Goal: Task Accomplishment & Management: Complete application form

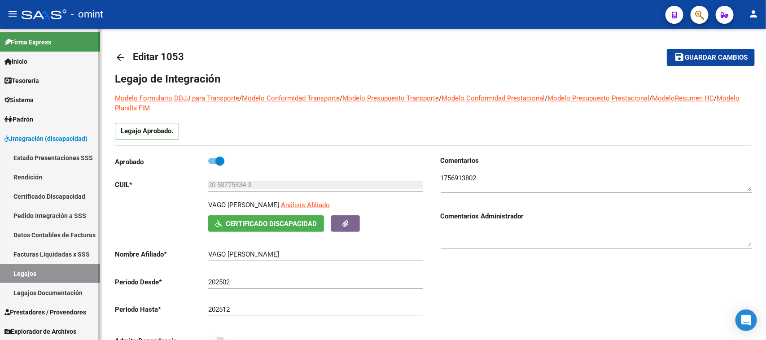
scroll to position [9, 0]
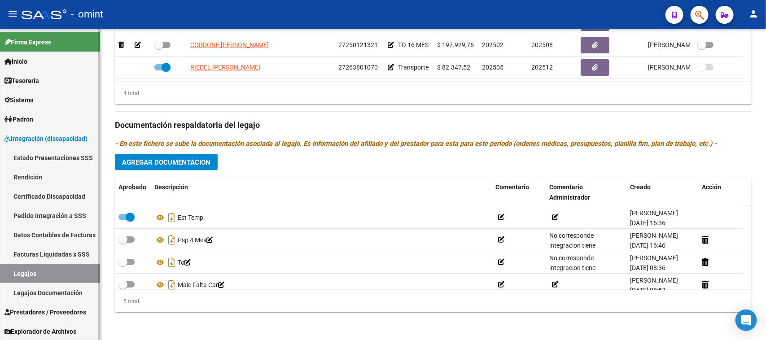
click at [36, 270] on link "Legajos" at bounding box center [50, 273] width 100 height 19
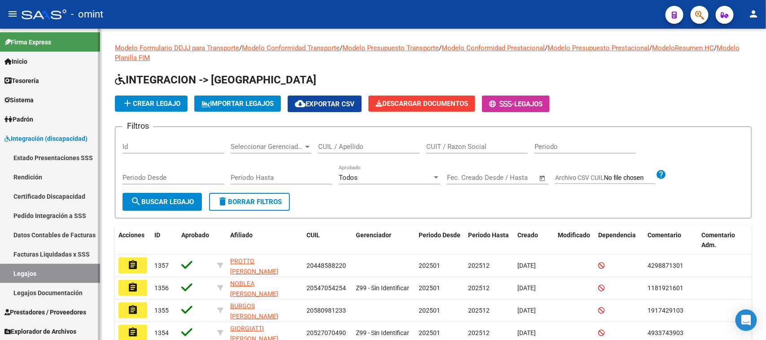
click at [61, 308] on span "Prestadores / Proveedores" at bounding box center [45, 313] width 82 height 10
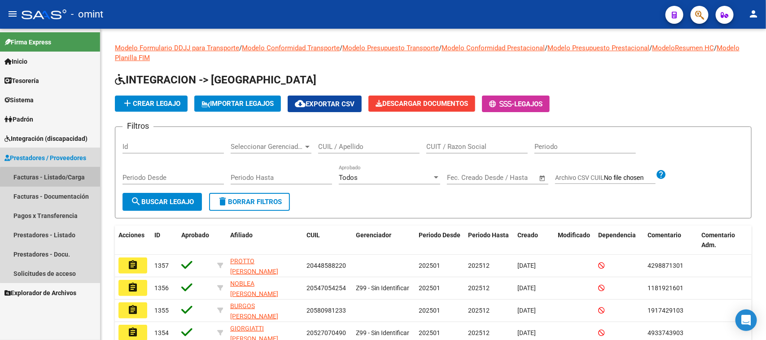
click at [52, 178] on link "Facturas - Listado/Carga" at bounding box center [50, 176] width 100 height 19
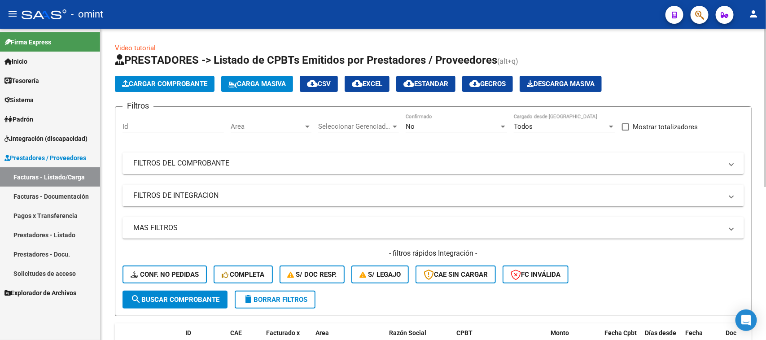
click at [194, 129] on input "Id" at bounding box center [173, 127] width 101 height 8
paste input "19374"
type input "19374"
click at [198, 302] on span "search Buscar Comprobante" at bounding box center [175, 300] width 89 height 8
click at [441, 131] on div "No Confirmado" at bounding box center [456, 123] width 101 height 19
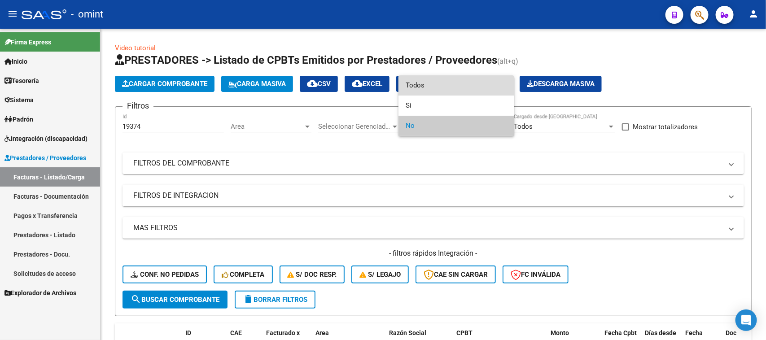
click at [436, 88] on span "Todos" at bounding box center [456, 85] width 101 height 20
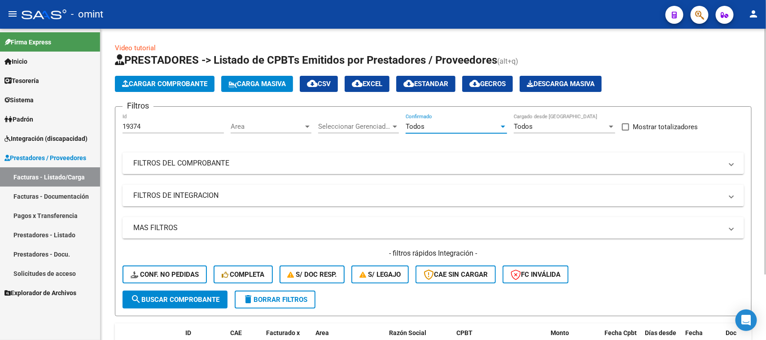
click at [178, 297] on span "search Buscar Comprobante" at bounding box center [175, 300] width 89 height 8
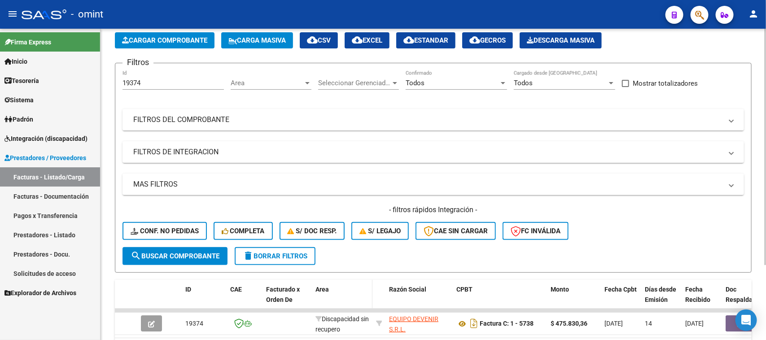
scroll to position [100, 0]
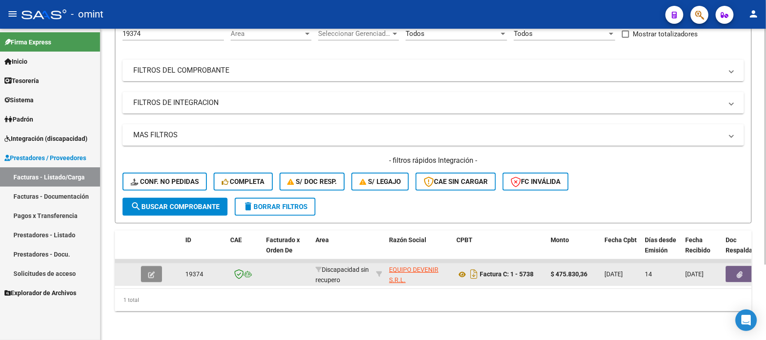
click at [159, 266] on button "button" at bounding box center [151, 274] width 21 height 16
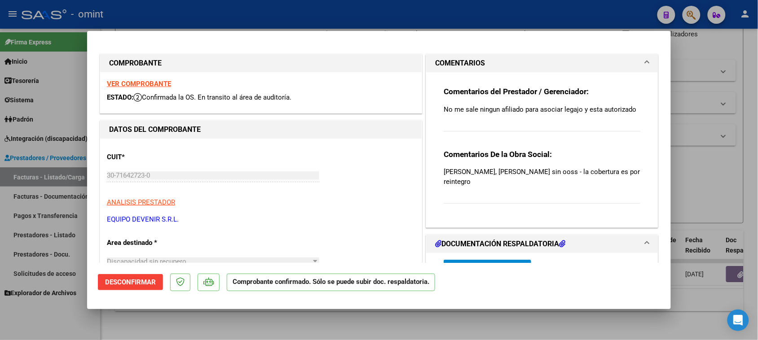
type input "$ 0,00"
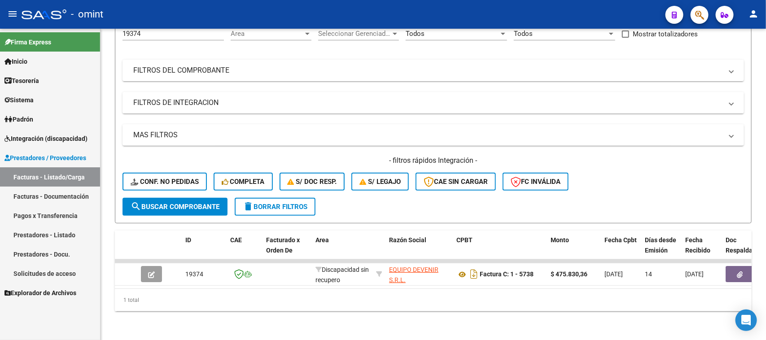
click at [75, 150] on link "Prestadores / Proveedores" at bounding box center [50, 157] width 100 height 19
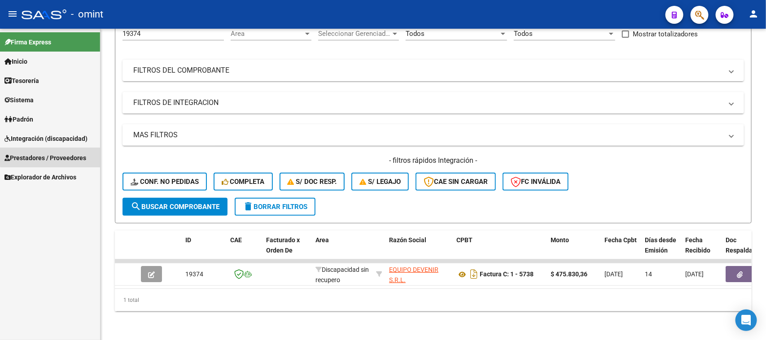
click at [75, 150] on link "Prestadores / Proveedores" at bounding box center [50, 157] width 100 height 19
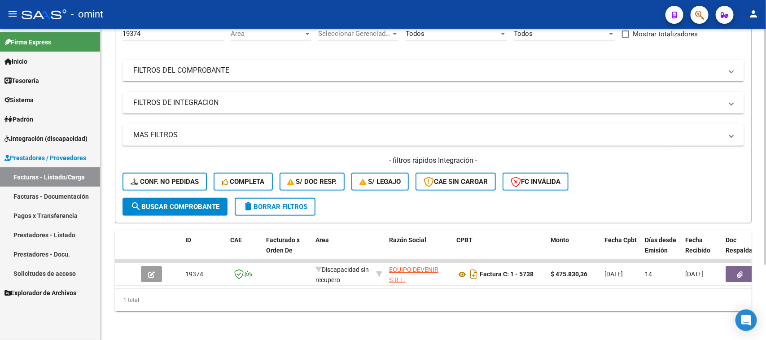
click at [303, 203] on span "delete Borrar Filtros" at bounding box center [275, 207] width 65 height 8
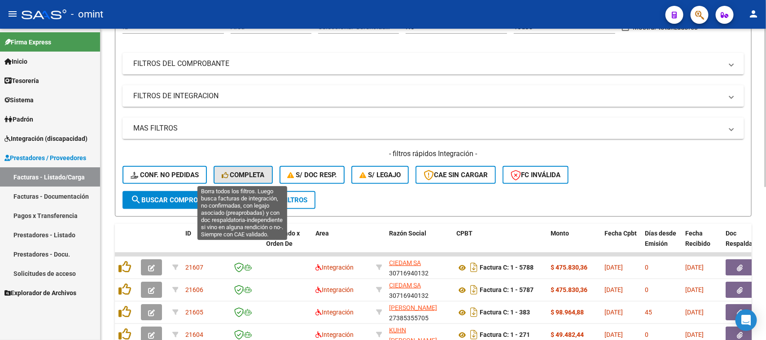
click at [257, 174] on span "Completa" at bounding box center [243, 175] width 43 height 8
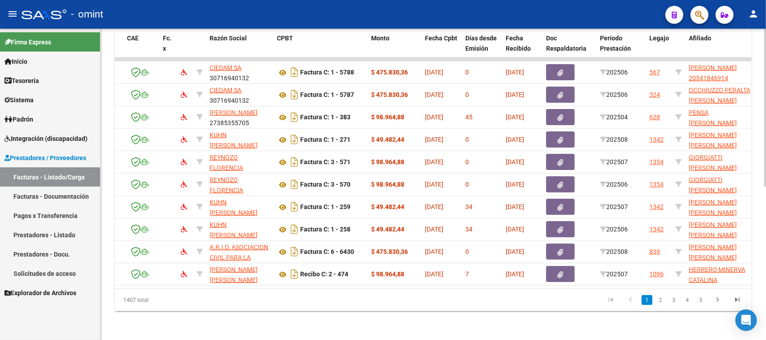
scroll to position [0, 0]
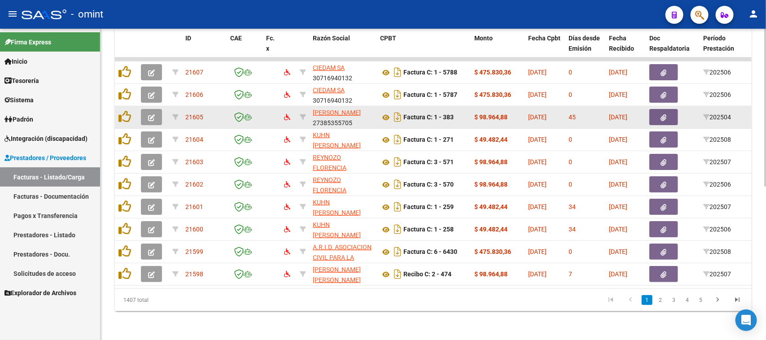
click at [159, 113] on button "button" at bounding box center [151, 117] width 21 height 16
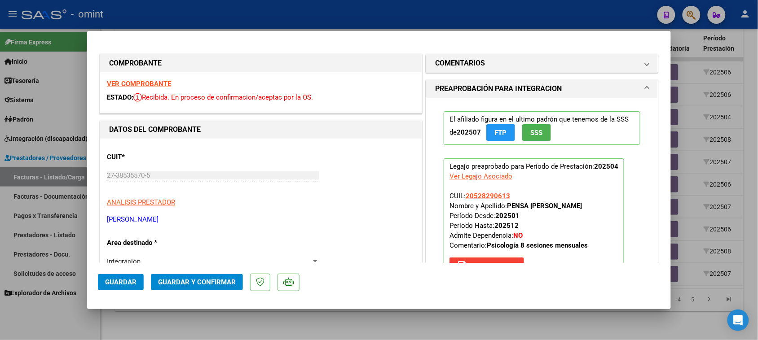
click at [156, 87] on strong "VER COMPROBANTE" at bounding box center [139, 84] width 64 height 8
type input "$ 0,00"
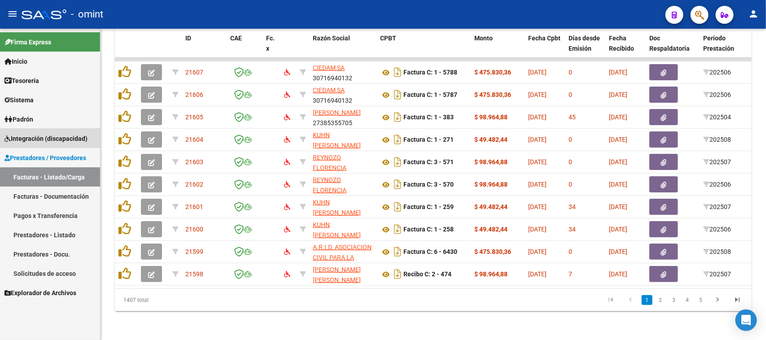
click at [69, 134] on span "Integración (discapacidad)" at bounding box center [45, 139] width 83 height 10
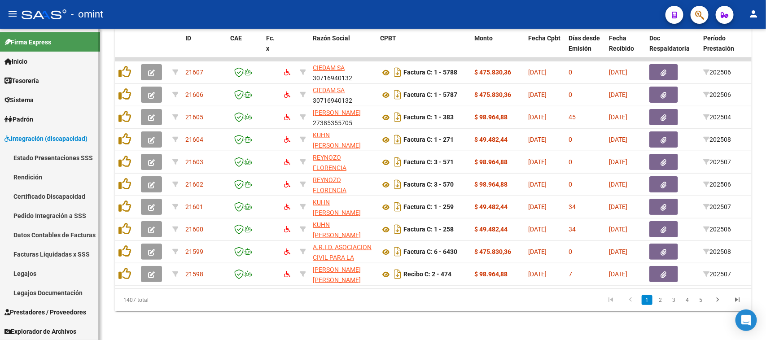
click at [44, 273] on link "Legajos" at bounding box center [50, 273] width 100 height 19
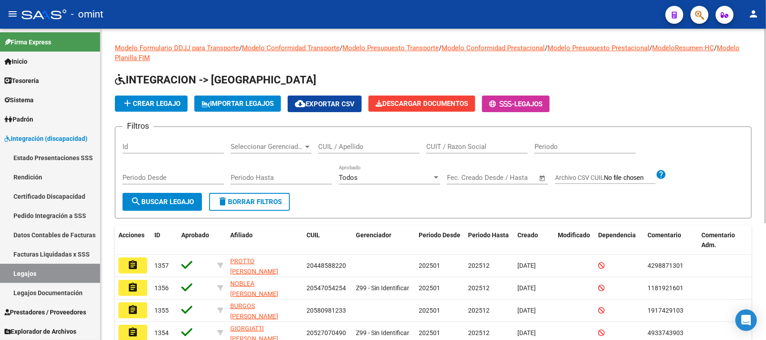
click at [363, 151] on div "CUIL / Apellido" at bounding box center [368, 143] width 101 height 19
type input "VAGO"
click at [166, 205] on button "search Buscar Legajo" at bounding box center [162, 202] width 79 height 18
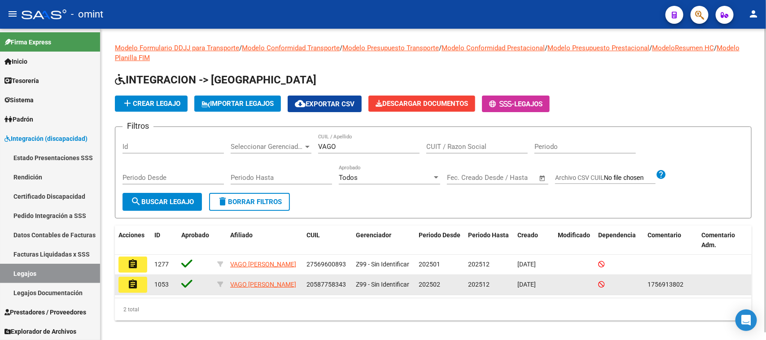
click at [131, 286] on mat-icon "assignment" at bounding box center [133, 284] width 11 height 11
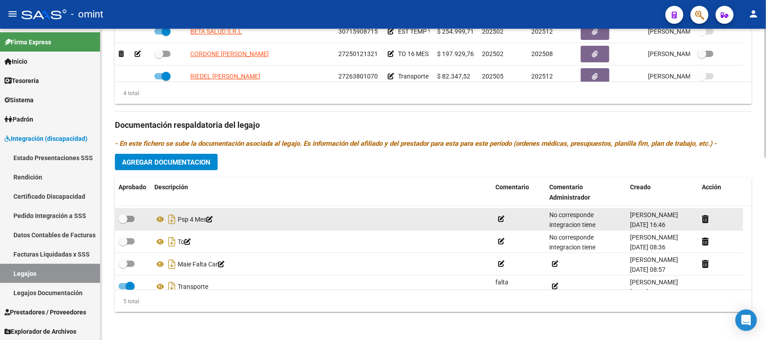
scroll to position [32, 0]
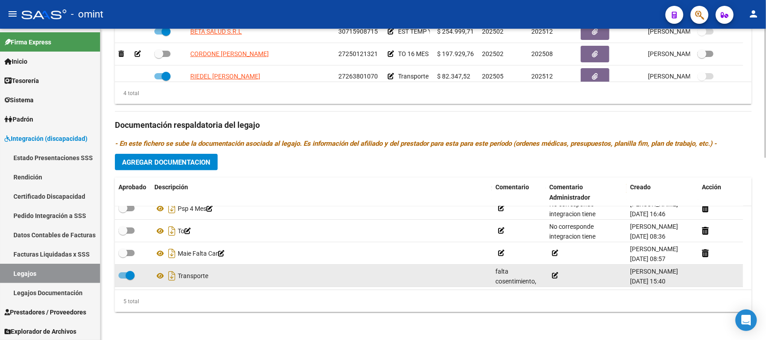
click at [127, 273] on span at bounding box center [130, 275] width 9 height 9
click at [123, 279] on input "checkbox" at bounding box center [123, 279] width 0 height 0
checkbox input "false"
click at [708, 272] on icon at bounding box center [705, 276] width 7 height 9
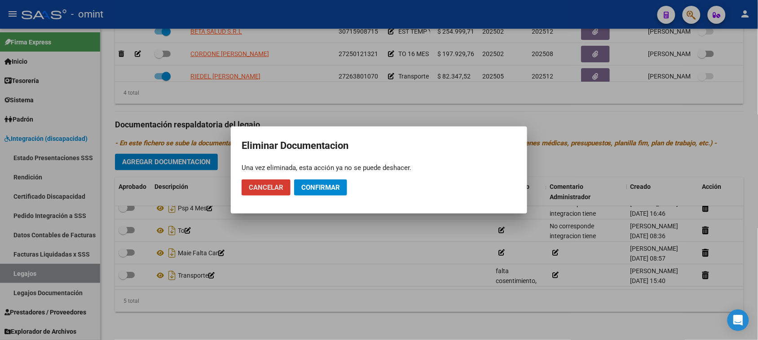
click at [310, 191] on span "Confirmar" at bounding box center [320, 188] width 39 height 8
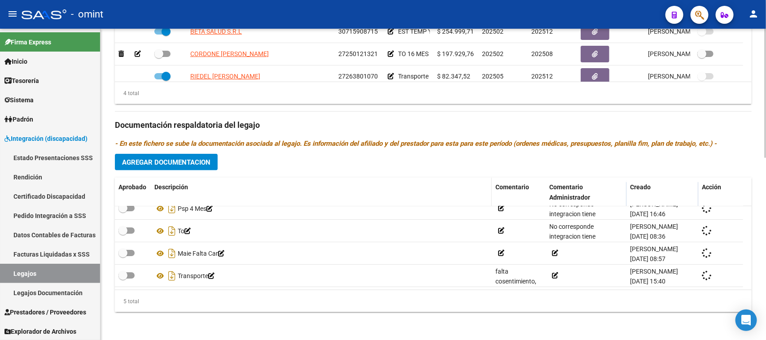
scroll to position [9, 0]
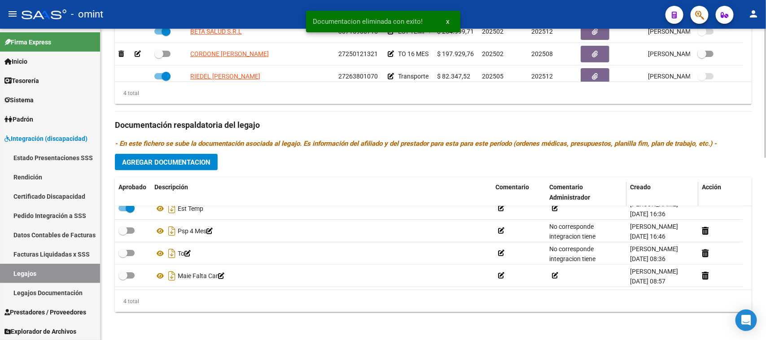
click at [183, 159] on span "Agregar Documentacion" at bounding box center [166, 163] width 88 height 8
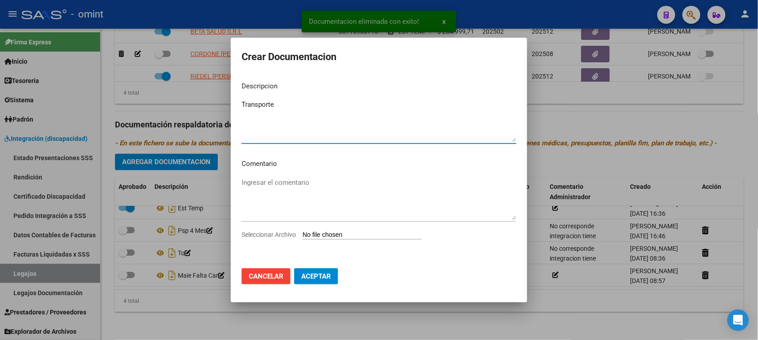
type textarea "Transporte"
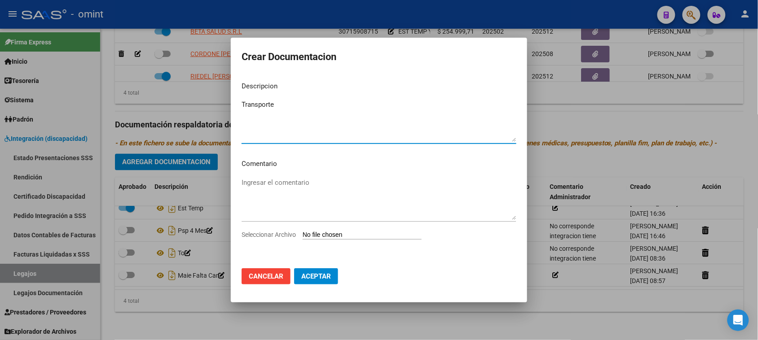
type input "C:\fakepath\TRANSPORTE PRESTACION.pdf"
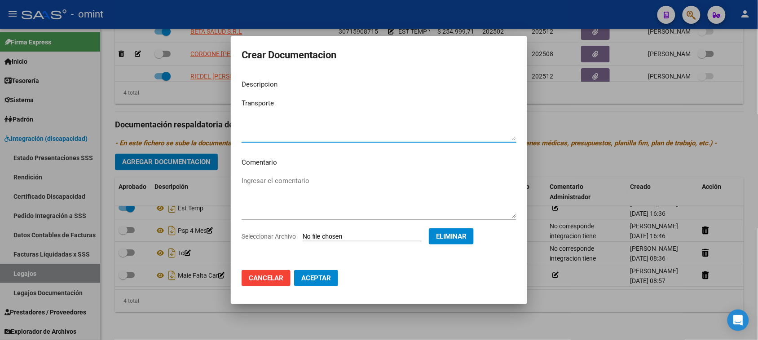
click at [334, 275] on button "Aceptar" at bounding box center [316, 278] width 44 height 16
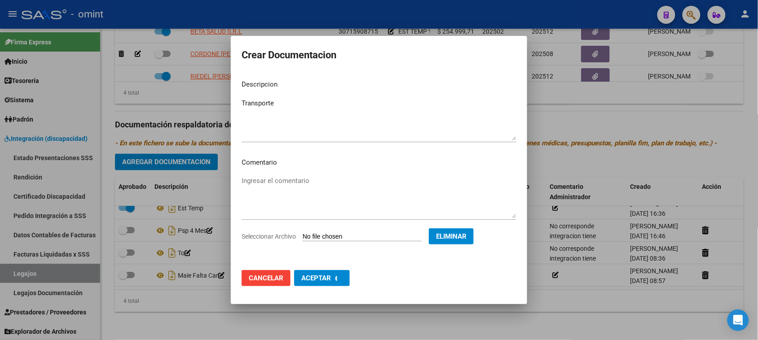
checkbox input "true"
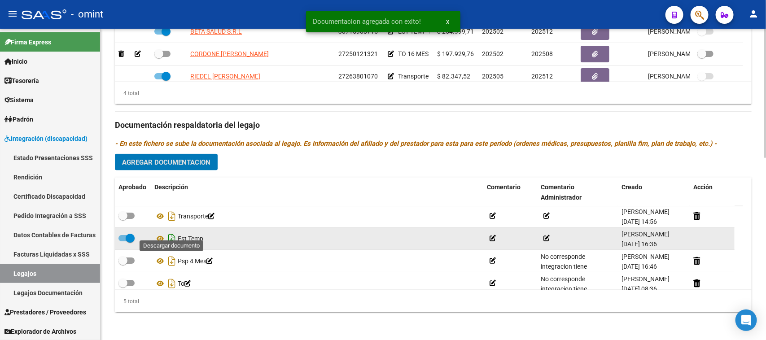
scroll to position [0, 0]
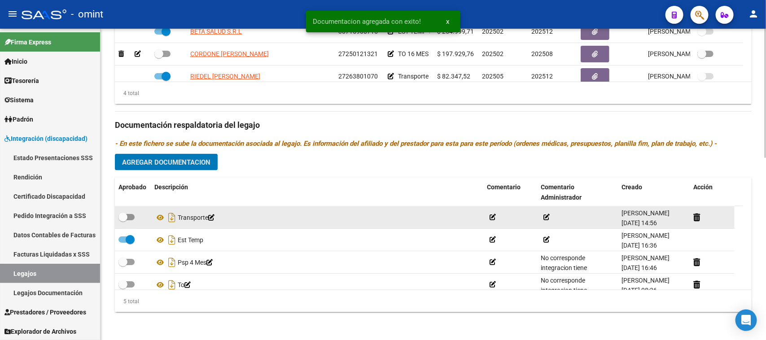
click at [133, 220] on label at bounding box center [127, 217] width 16 height 11
click at [123, 220] on input "checkbox" at bounding box center [123, 220] width 0 height 0
checkbox input "true"
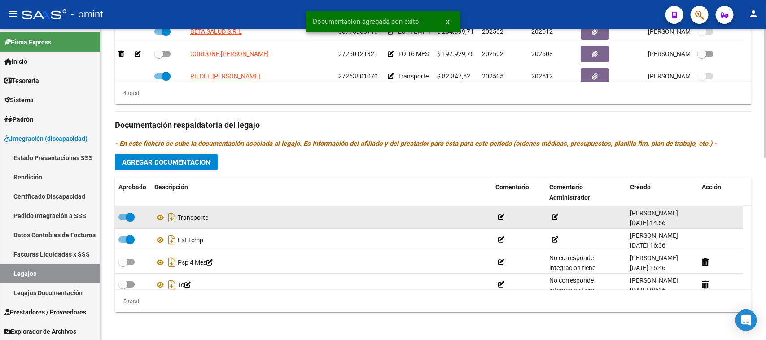
scroll to position [384, 0]
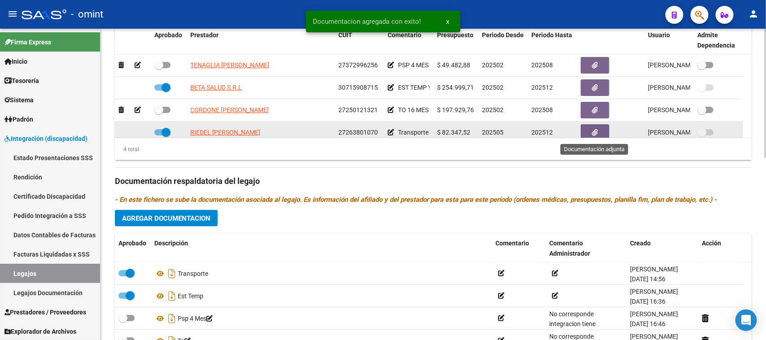
click at [590, 125] on button "button" at bounding box center [595, 132] width 29 height 17
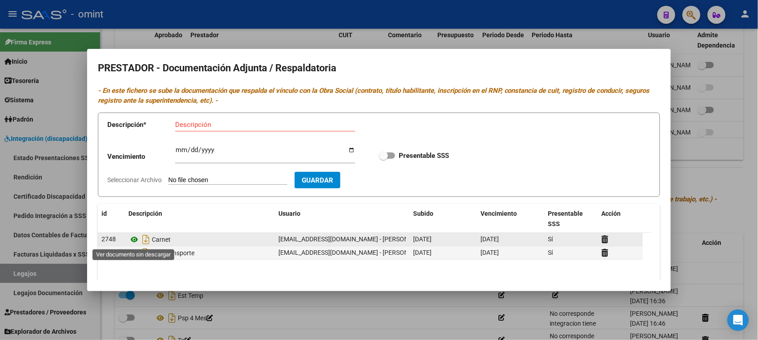
click at [137, 241] on icon at bounding box center [134, 239] width 12 height 11
click at [602, 243] on icon at bounding box center [605, 239] width 7 height 9
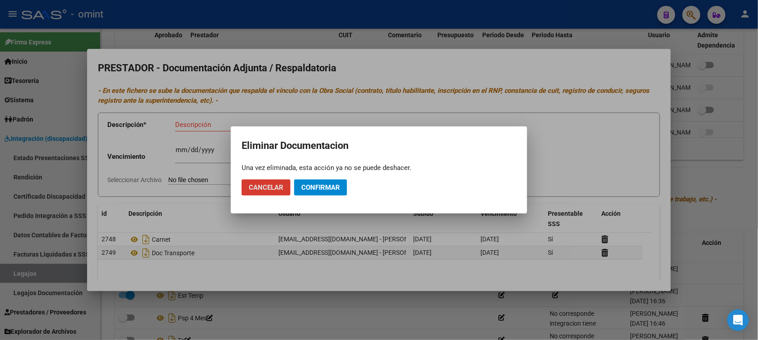
click at [340, 192] on button "Confirmar" at bounding box center [320, 188] width 53 height 16
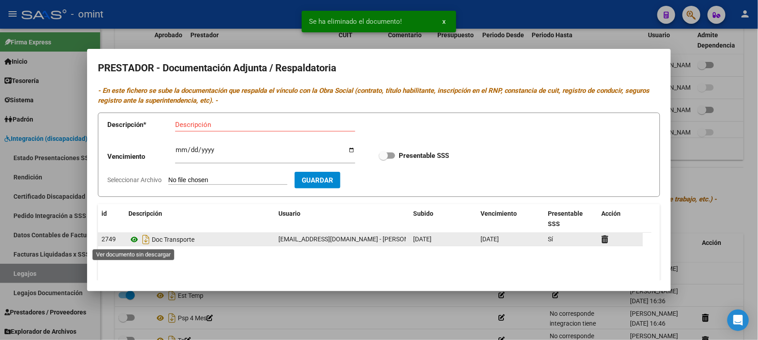
click at [131, 241] on icon at bounding box center [134, 239] width 12 height 11
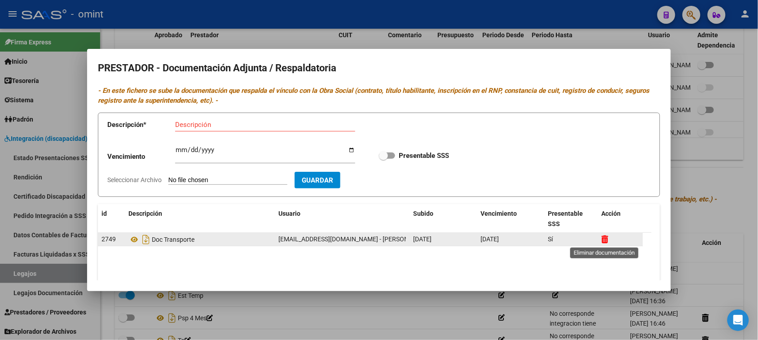
click at [603, 239] on icon at bounding box center [605, 239] width 7 height 9
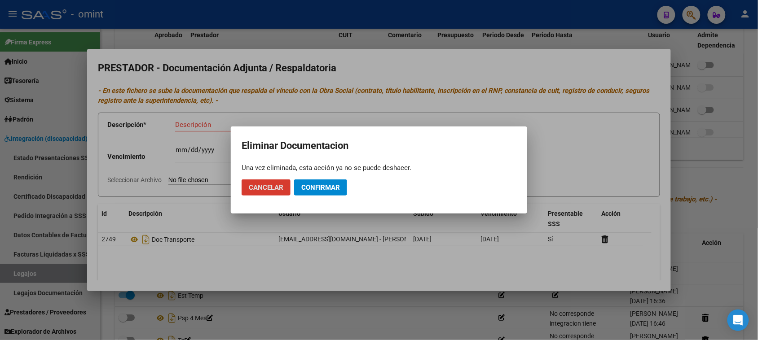
click at [319, 184] on span "Confirmar" at bounding box center [320, 188] width 39 height 8
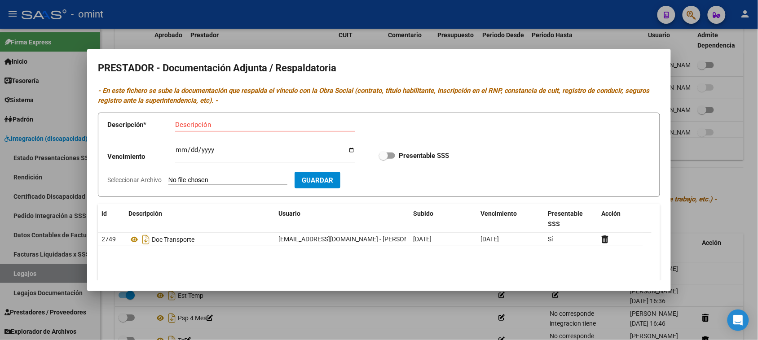
click at [221, 127] on input "Descripción" at bounding box center [265, 125] width 180 height 8
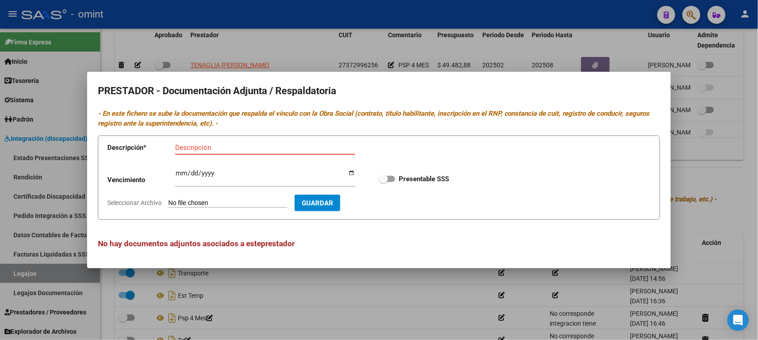
paste input "Habilitación/VTV/Póliza/licencia/CBU/ARCA"
click at [223, 147] on input "Habilitación/VTV/Póliza/licencia/CBU/ARCA" at bounding box center [265, 148] width 180 height 8
type input "Habilitación/Póliza/licencia/CBU/ARCA"
click at [389, 178] on span at bounding box center [387, 179] width 16 height 6
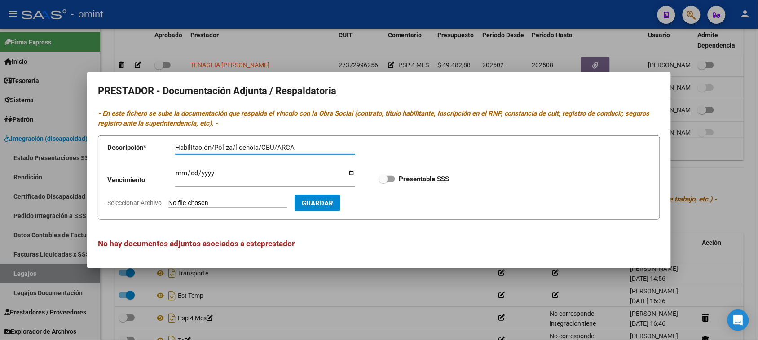
click at [383, 182] on input "Presentable SSS" at bounding box center [383, 182] width 0 height 0
checkbox input "true"
click at [264, 178] on input "Ingresar vencimiento" at bounding box center [265, 177] width 180 height 14
type input "[DATE]"
type input "C:\fakepath\TRANSPORTE PRESTADOR.pdf"
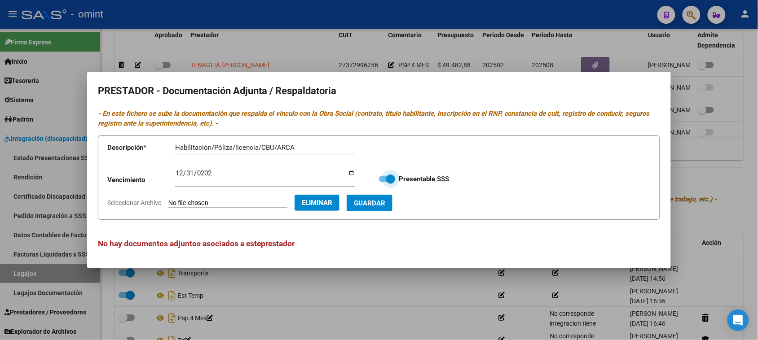
click at [385, 205] on span "Guardar" at bounding box center [369, 203] width 31 height 8
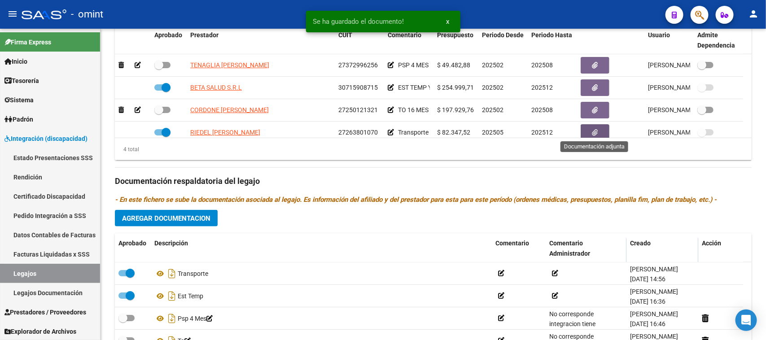
scroll to position [3, 0]
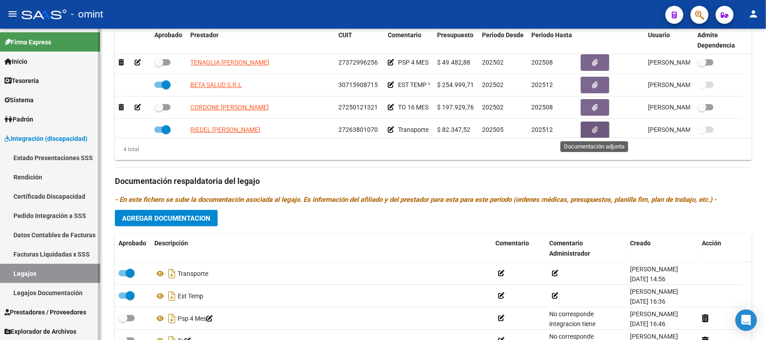
click at [55, 275] on link "Legajos" at bounding box center [50, 273] width 100 height 19
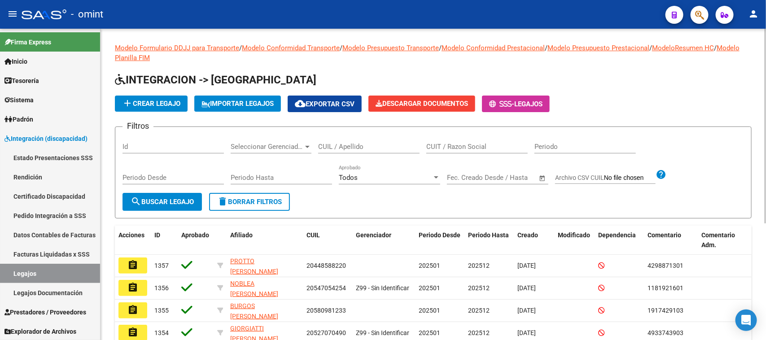
drag, startPoint x: 342, startPoint y: 151, endPoint x: 343, endPoint y: 144, distance: 7.7
click at [342, 149] on div "CUIL / Apellido" at bounding box center [368, 143] width 101 height 19
type input "CUESTA"
click at [160, 205] on button "search Buscar Legajo" at bounding box center [162, 202] width 79 height 18
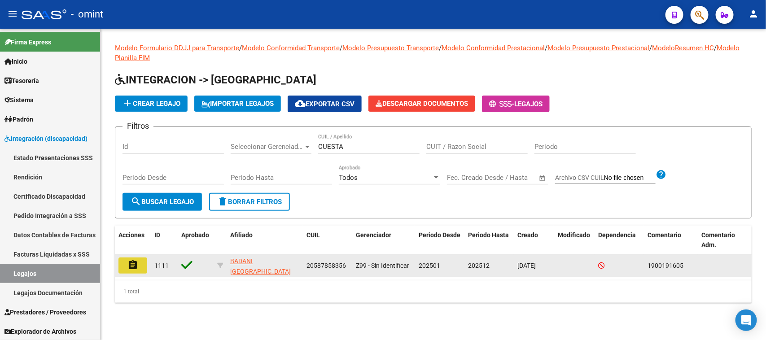
click at [131, 260] on mat-icon "assignment" at bounding box center [133, 265] width 11 height 11
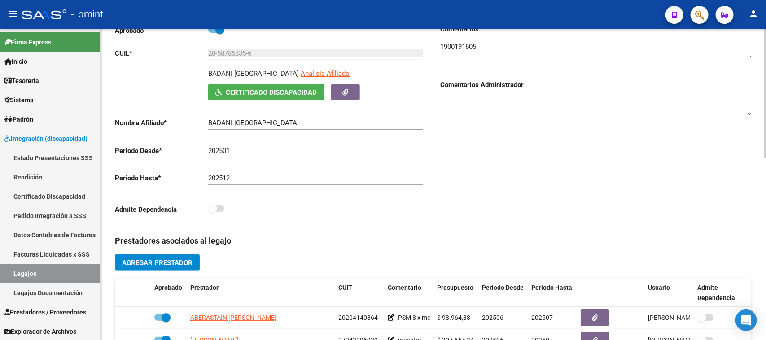
scroll to position [225, 0]
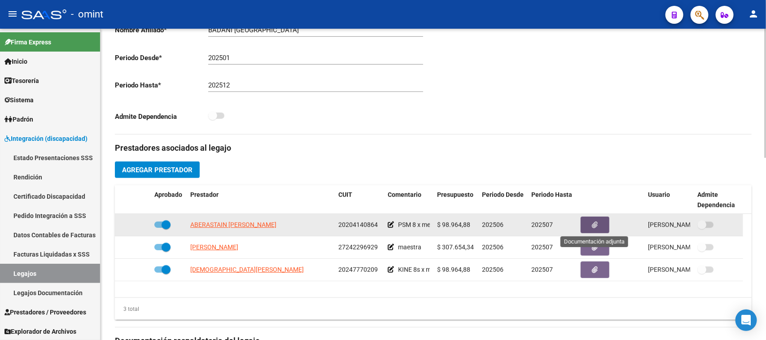
click at [601, 219] on button "button" at bounding box center [595, 225] width 29 height 17
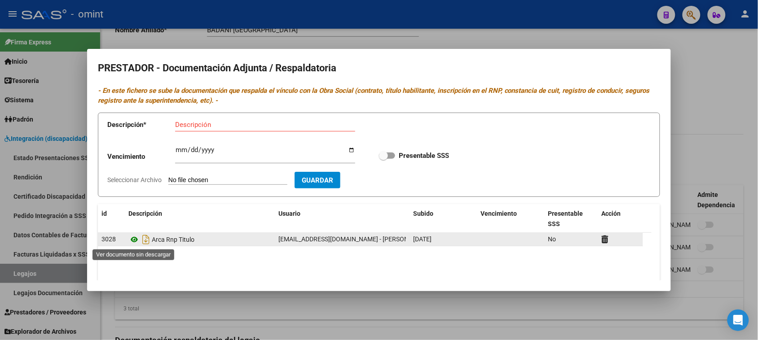
click at [136, 239] on icon at bounding box center [134, 239] width 12 height 11
click at [612, 236] on div at bounding box center [621, 239] width 38 height 10
click at [607, 237] on icon at bounding box center [605, 239] width 7 height 9
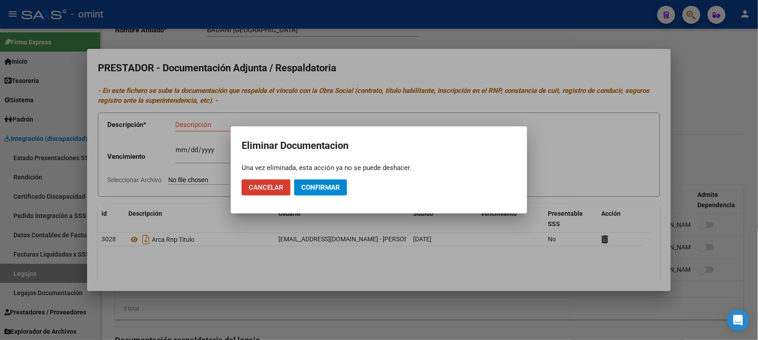
click at [344, 189] on button "Confirmar" at bounding box center [320, 188] width 53 height 16
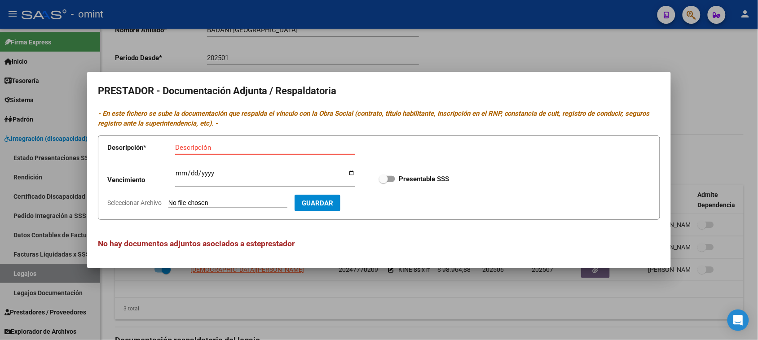
click at [230, 147] on input "Descripción" at bounding box center [265, 148] width 180 height 8
paste input "Título/RNP/CBU/ARCA"
click at [200, 149] on input "Título/RNP/CBU/ARCA" at bounding box center [265, 148] width 180 height 8
click at [201, 149] on input "Título/RNP/CBU/ARCA" at bounding box center [265, 148] width 180 height 8
type input "Título/CBU/ARCA"
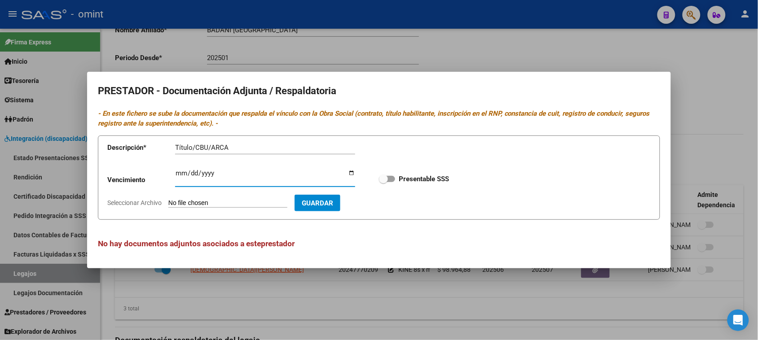
click at [179, 173] on input "Ingresar vencimiento" at bounding box center [265, 177] width 180 height 14
type input "[DATE]"
click at [383, 182] on input "Presentable SSS" at bounding box center [383, 182] width 0 height 0
checkbox input "true"
type input "C:\fakepath\PSICOMOTRICIDAD - Badani PRESTADOR PSM_organized.pdf"
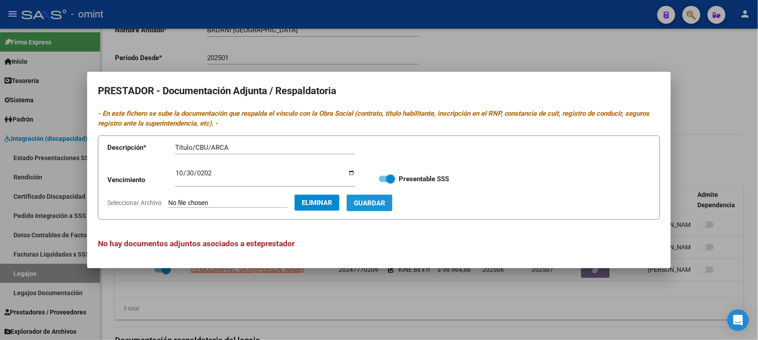
drag, startPoint x: 389, startPoint y: 200, endPoint x: 387, endPoint y: 204, distance: 5.0
click at [385, 203] on span "Guardar" at bounding box center [369, 203] width 31 height 8
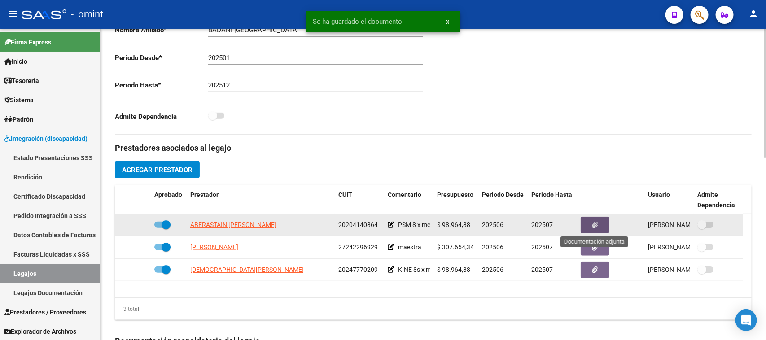
click at [588, 220] on button "button" at bounding box center [595, 225] width 29 height 17
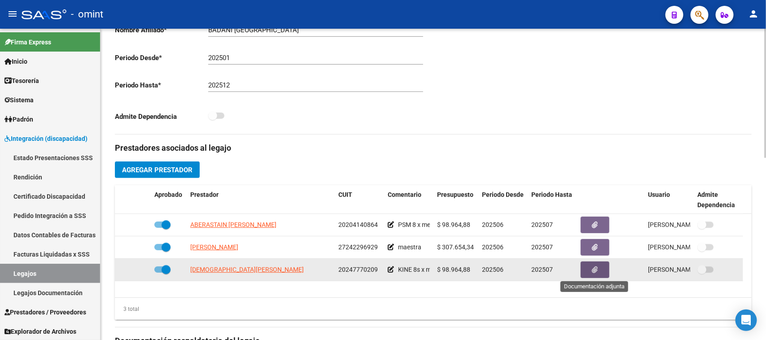
click at [595, 269] on icon "button" at bounding box center [596, 270] width 6 height 7
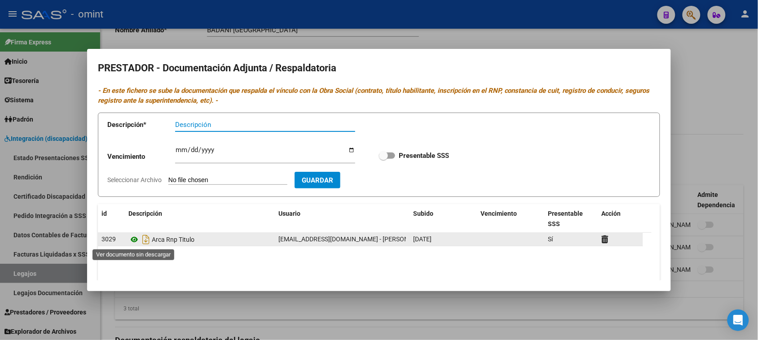
click at [131, 240] on icon at bounding box center [134, 239] width 12 height 11
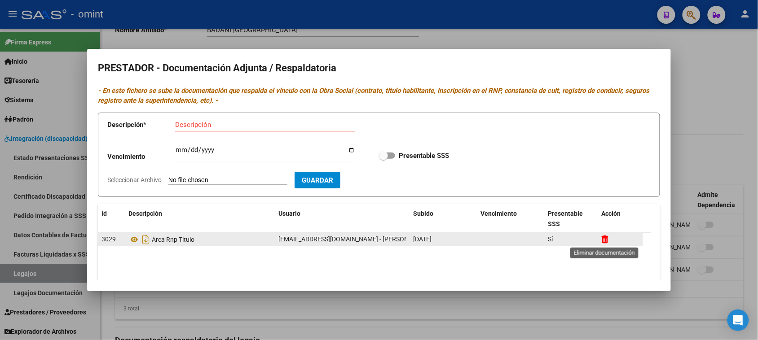
click at [604, 238] on icon at bounding box center [605, 239] width 7 height 9
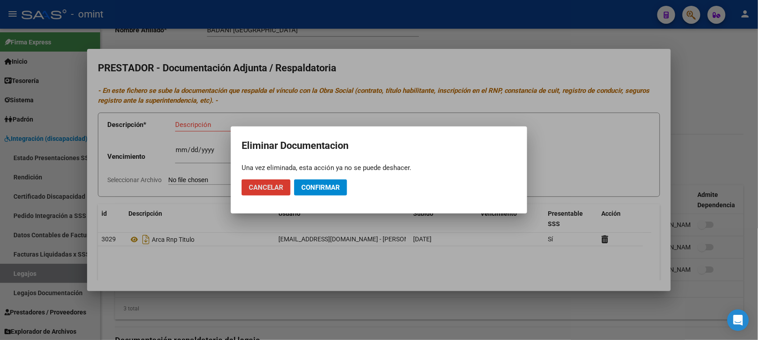
click at [319, 188] on span "Confirmar" at bounding box center [320, 188] width 39 height 8
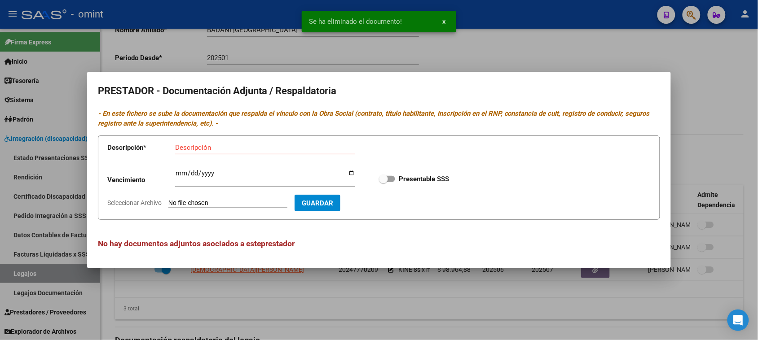
click at [229, 128] on p "- En este fichero se sube la documentación que respalda el vínculo con la Obra …" at bounding box center [379, 119] width 562 height 20
click at [228, 146] on input "Descripción" at bounding box center [265, 148] width 180 height 8
paste input "Título/RNP/CBU/ARCA"
type input "Título/RNP/CBU/ARCA"
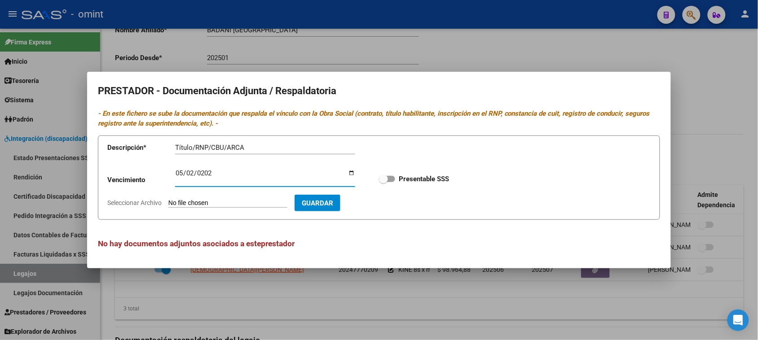
type input "[DATE]"
click at [383, 182] on input "Presentable SSS" at bounding box center [383, 182] width 0 height 0
checkbox input "true"
type input "C:\fakepath\KINE PRESTADOR.pdf"
click at [385, 203] on span "Guardar" at bounding box center [369, 203] width 31 height 8
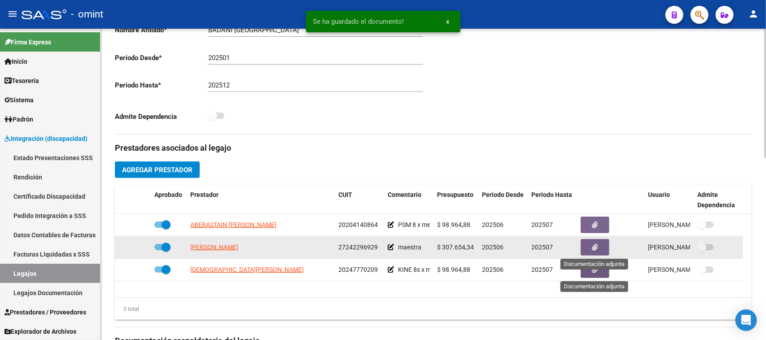
click at [597, 241] on button "button" at bounding box center [595, 247] width 29 height 17
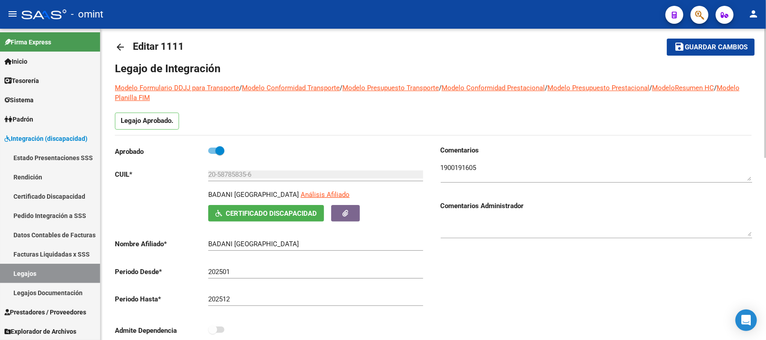
scroll to position [0, 0]
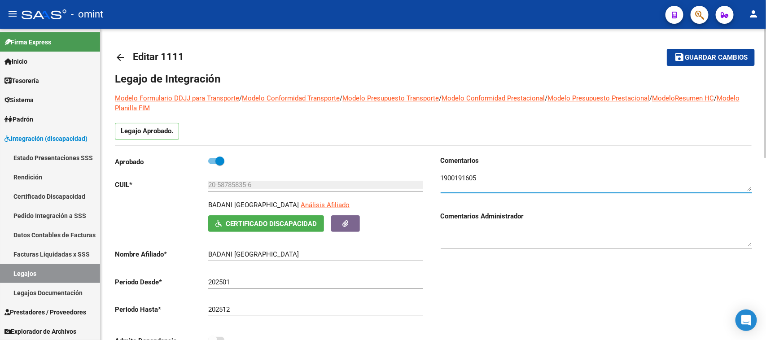
click at [459, 184] on textarea at bounding box center [597, 182] width 312 height 18
